Goal: Transaction & Acquisition: Purchase product/service

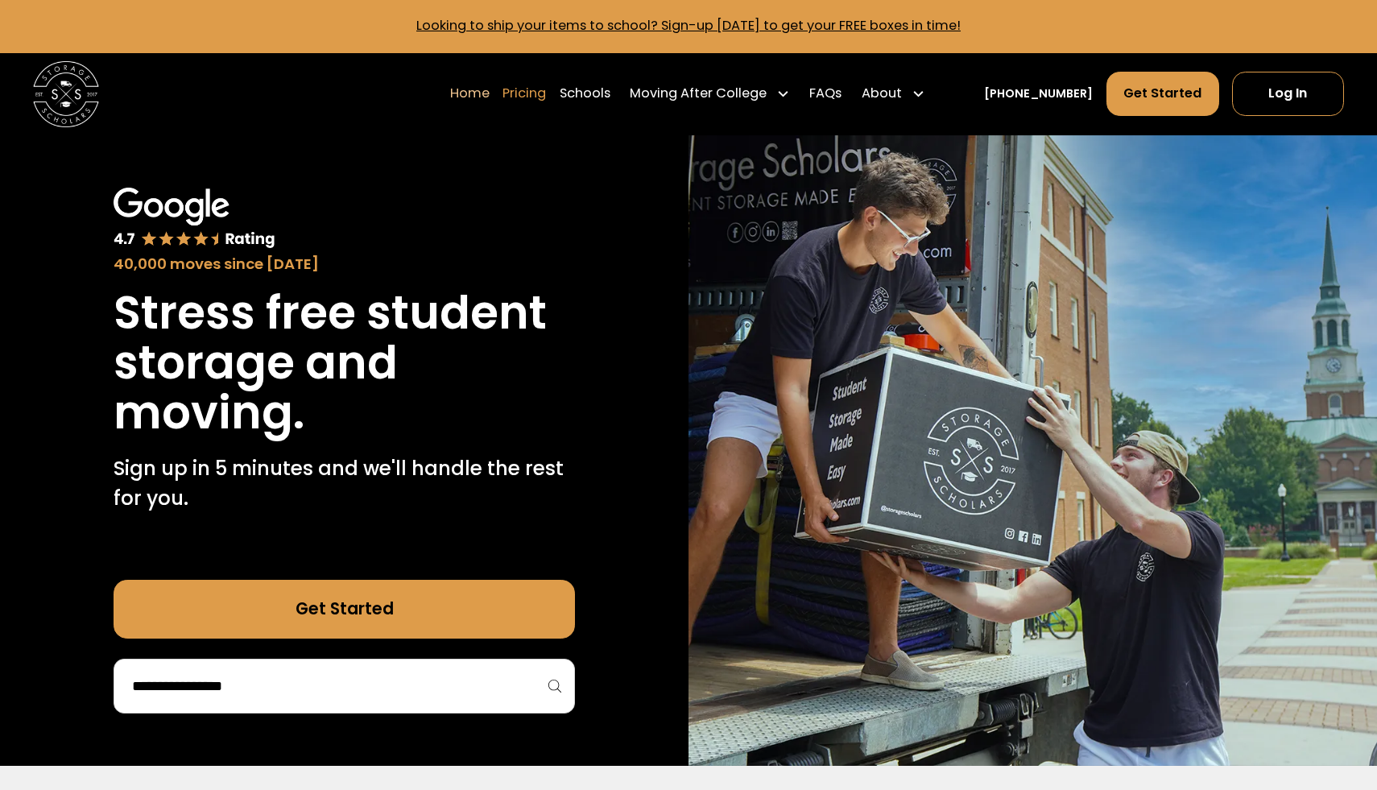
click at [544, 93] on link "Pricing" at bounding box center [524, 94] width 43 height 46
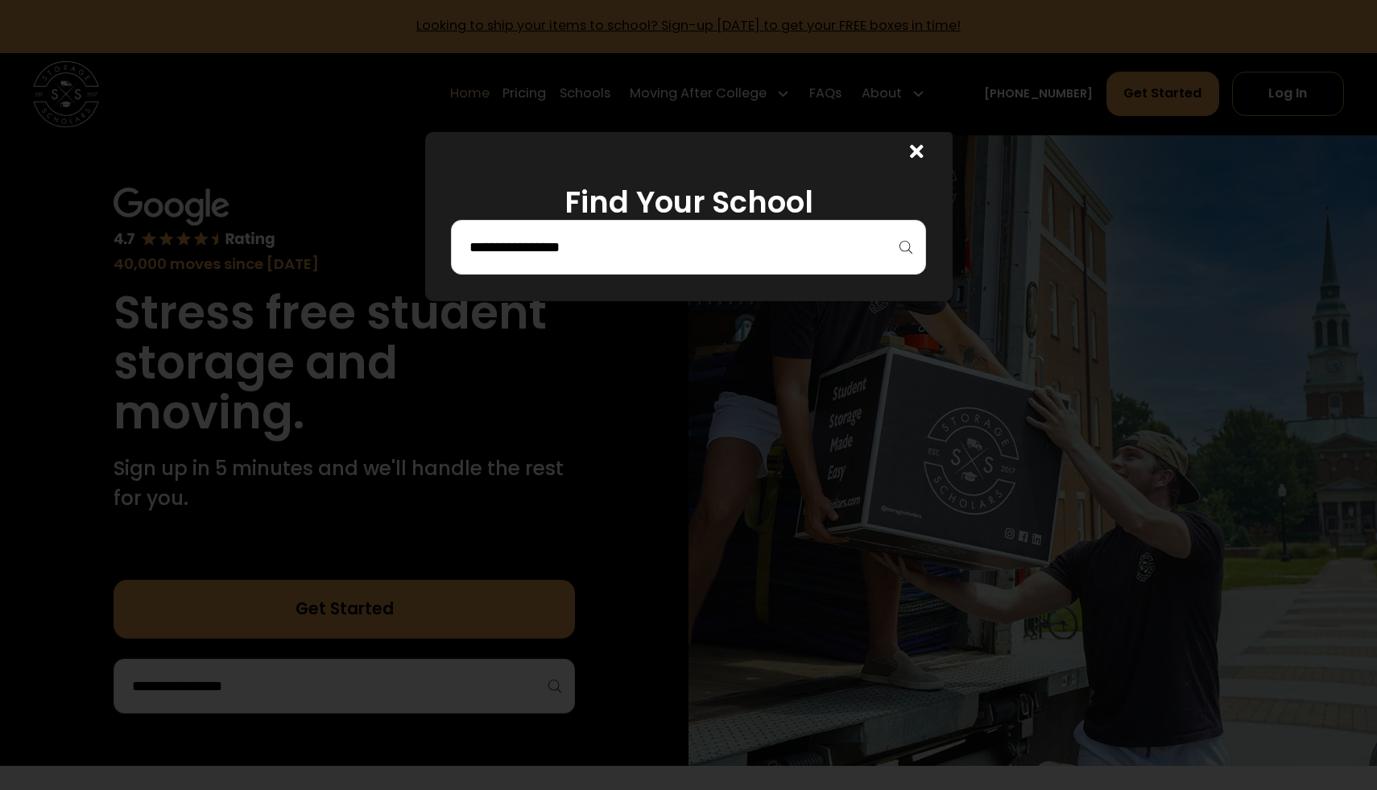
click at [597, 238] on input "search" at bounding box center [688, 247] width 441 height 27
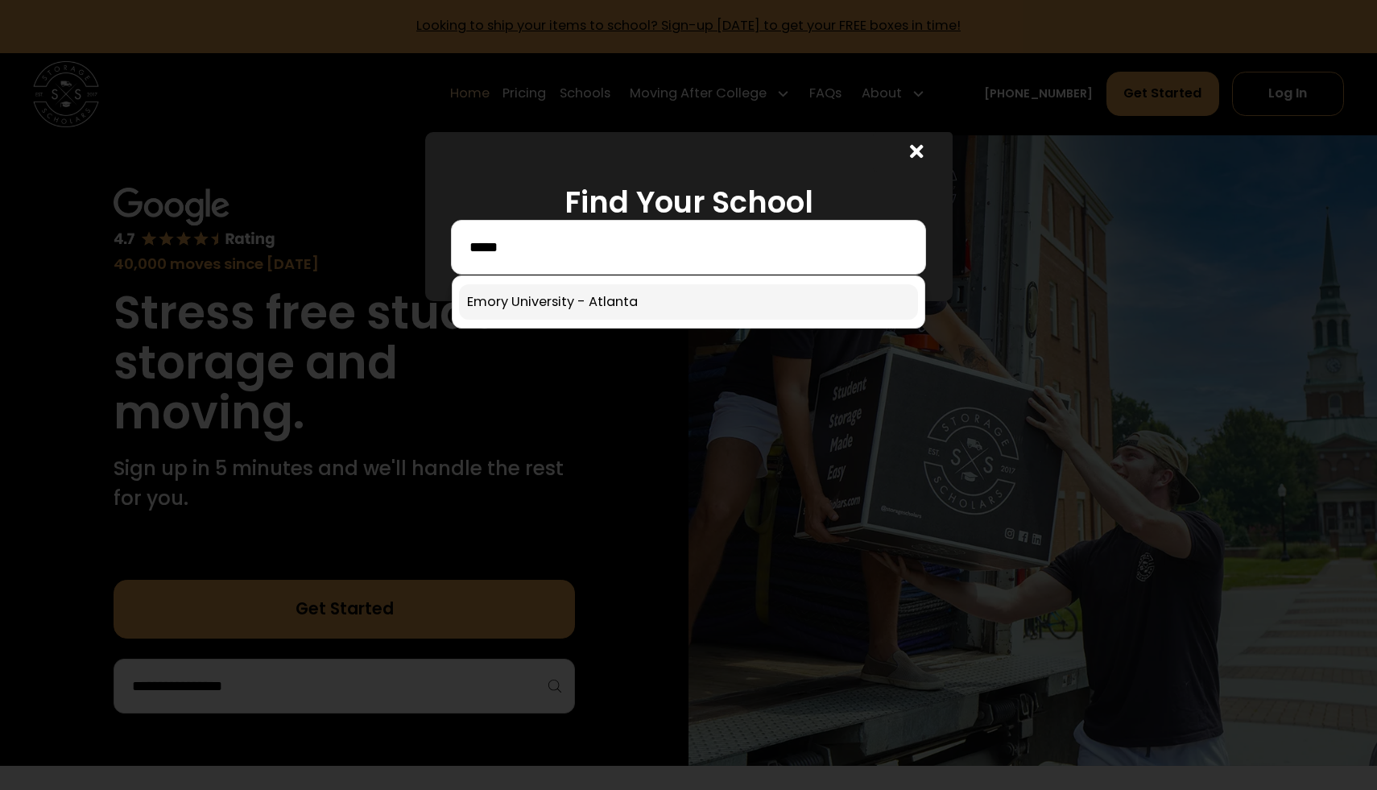
type input "*****"
click at [573, 314] on link at bounding box center [688, 301] width 459 height 35
